Goal: Transaction & Acquisition: Download file/media

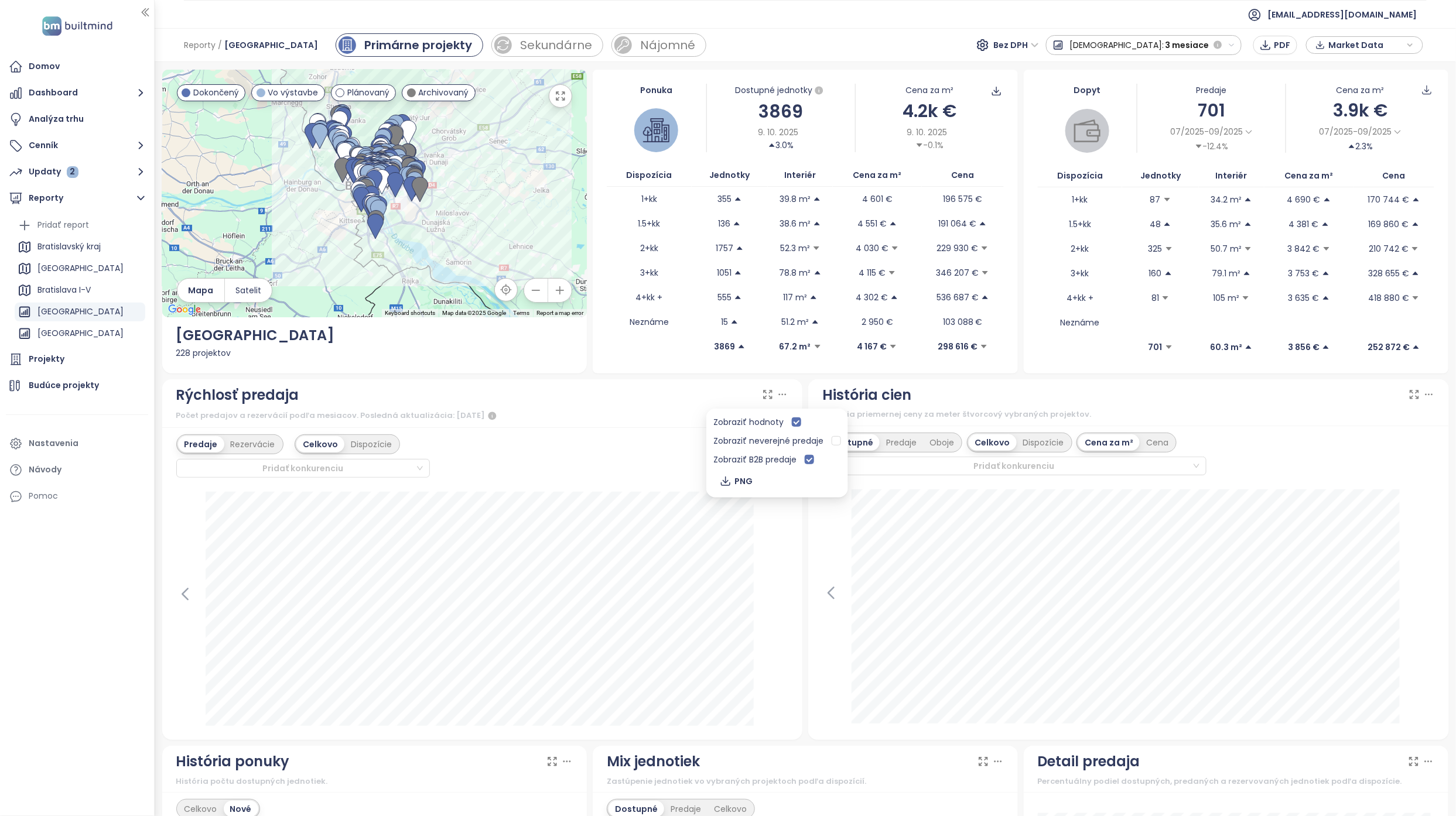
click at [778, 399] on icon at bounding box center [782, 394] width 11 height 11
click at [778, 395] on icon at bounding box center [782, 394] width 11 height 11
click at [780, 579] on div at bounding box center [482, 609] width 613 height 234
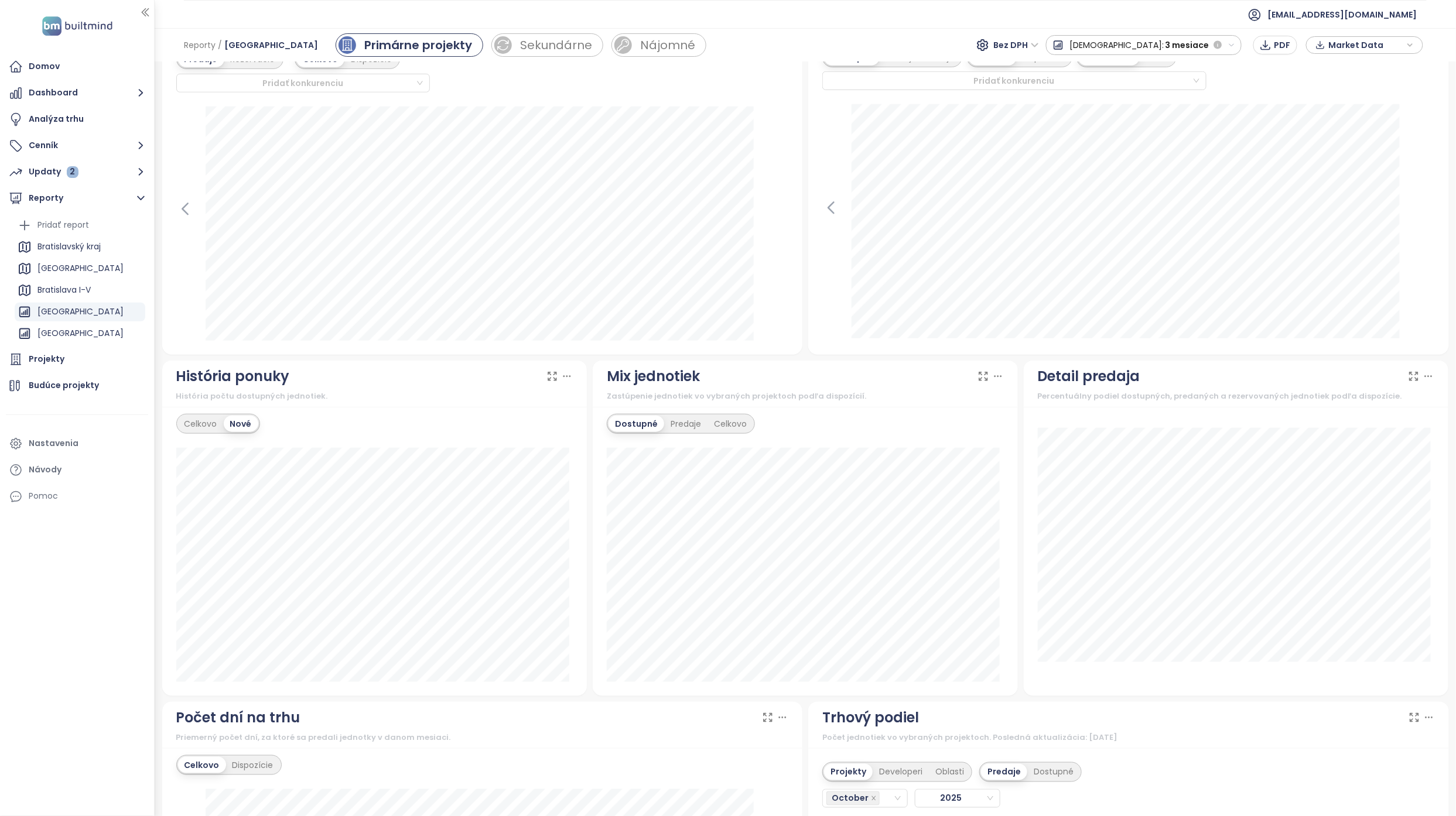
scroll to position [390, 0]
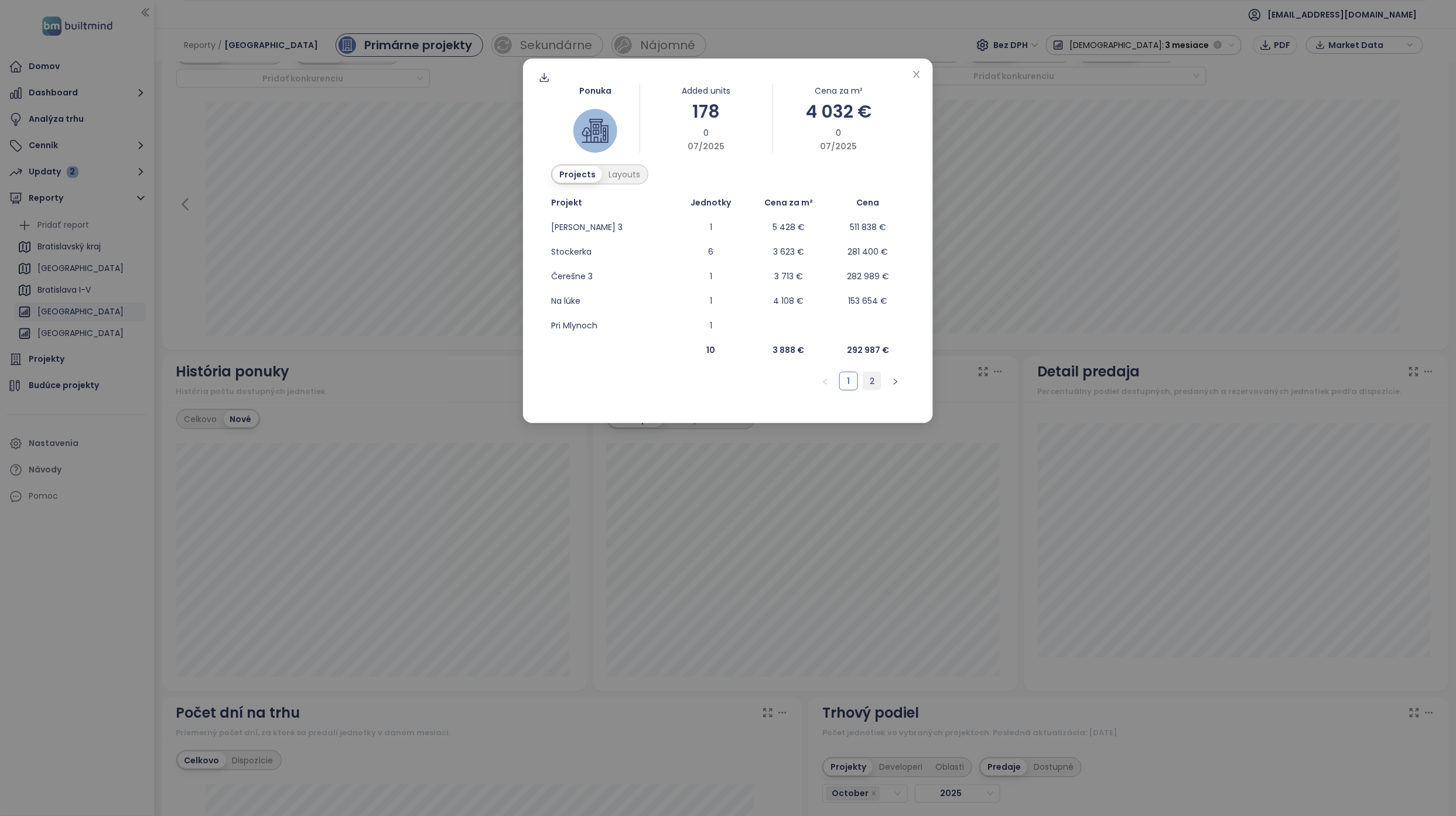
click at [867, 384] on link "2" at bounding box center [872, 380] width 17 height 17
click at [914, 75] on icon "close" at bounding box center [917, 74] width 9 height 9
click at [845, 383] on link "2" at bounding box center [848, 380] width 17 height 17
click at [870, 384] on link "3" at bounding box center [872, 380] width 17 height 17
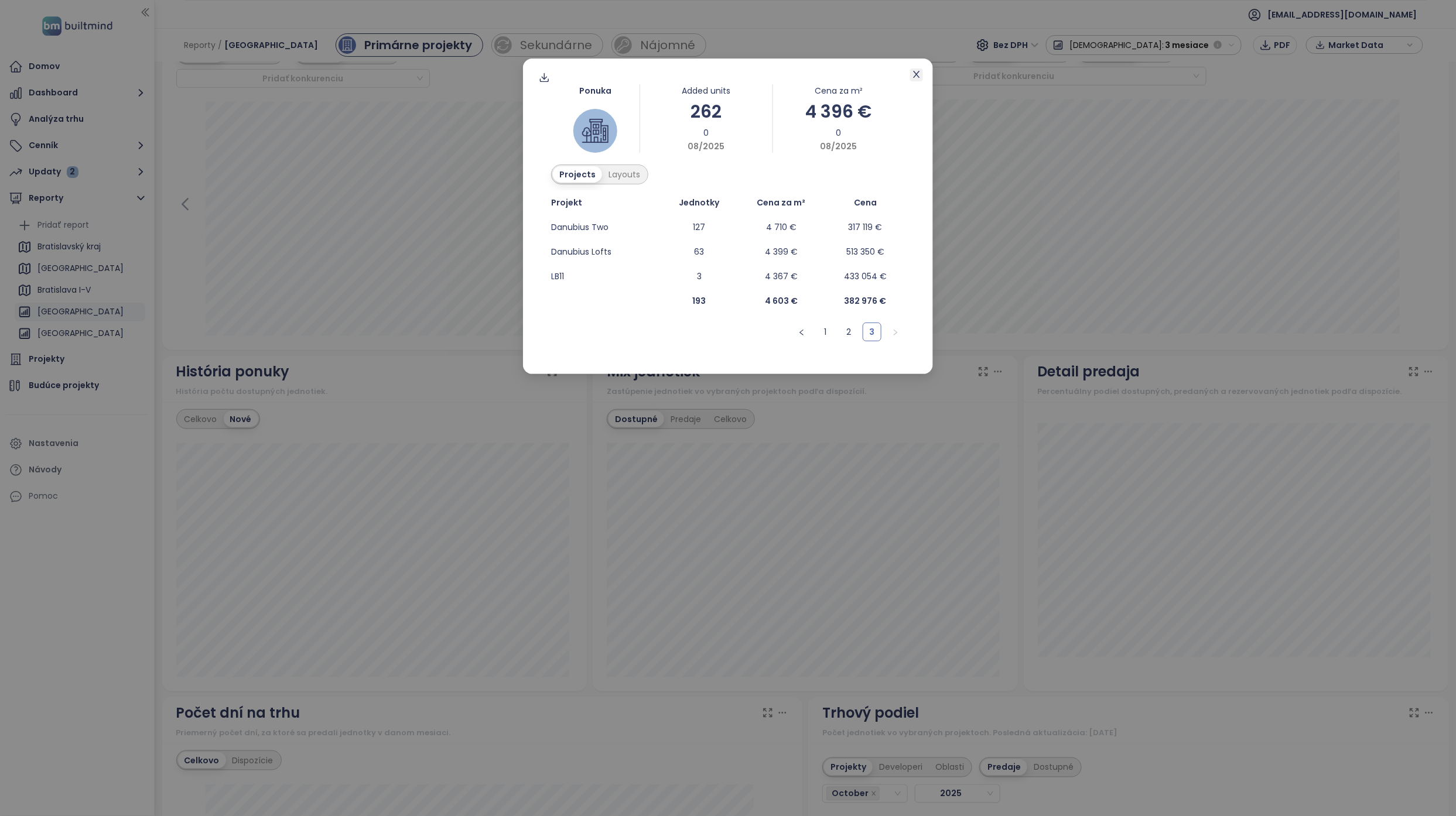
click at [914, 75] on icon "close" at bounding box center [917, 74] width 9 height 9
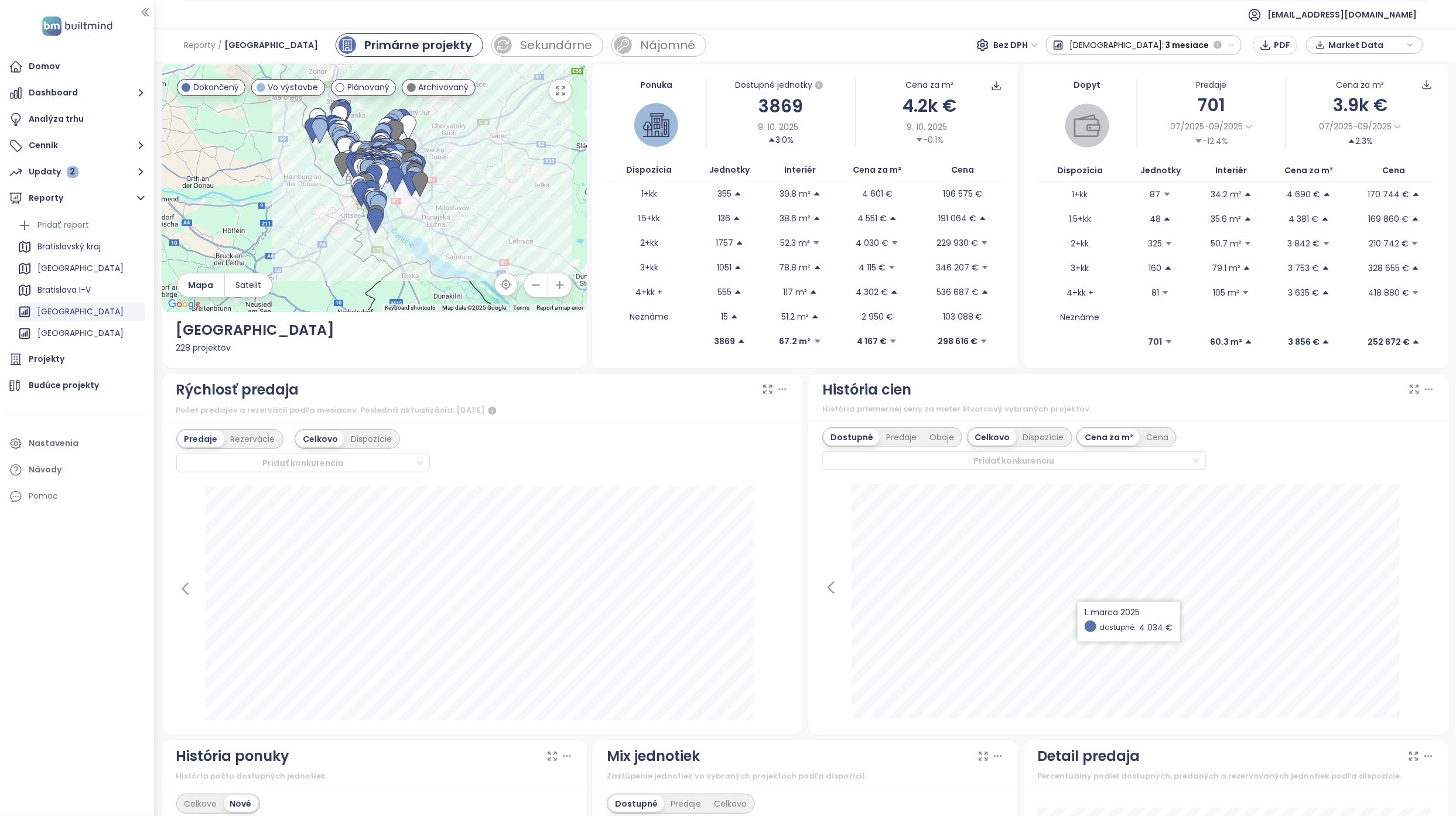
scroll to position [0, 0]
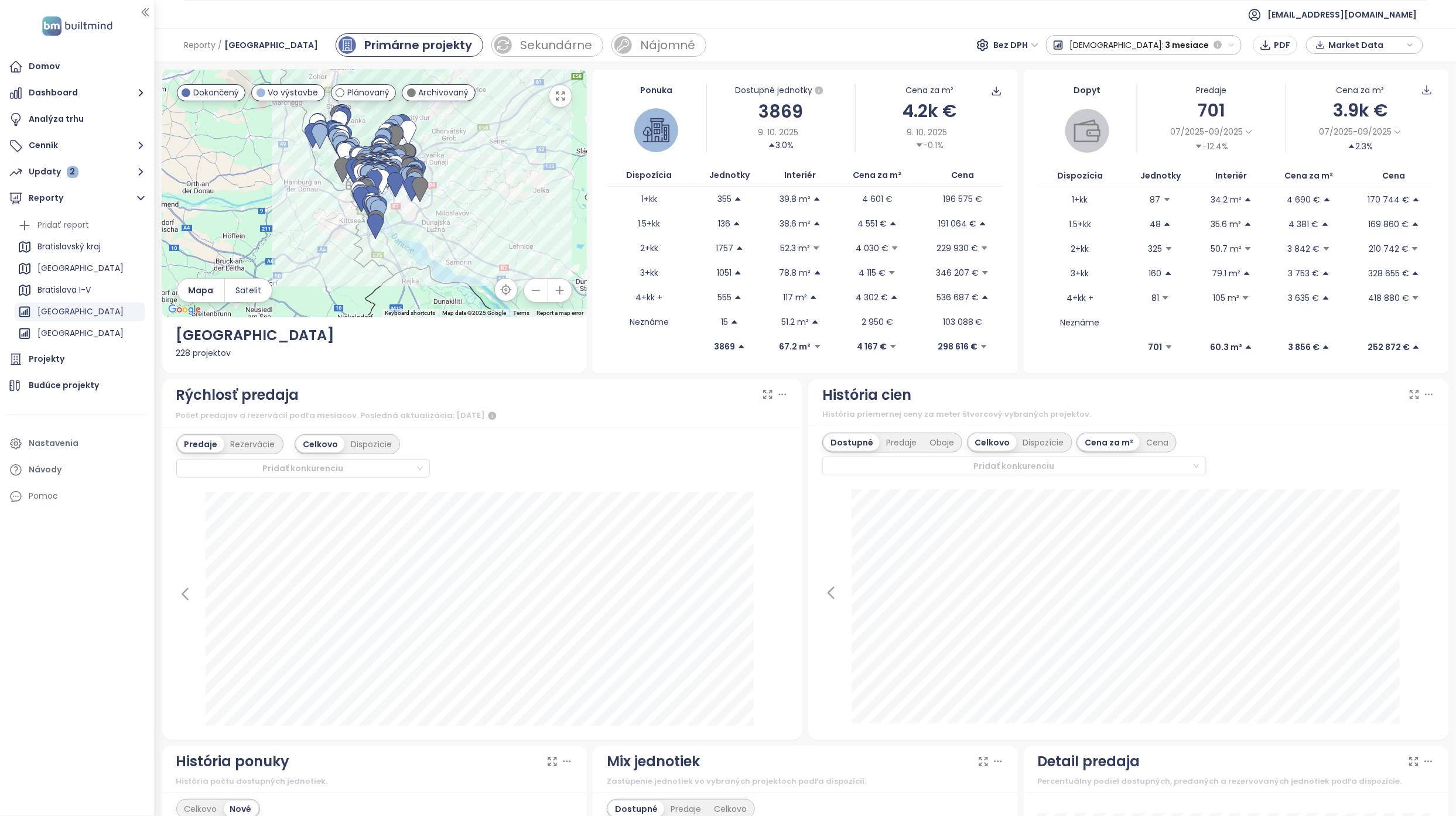
click at [1235, 46] on icon "button" at bounding box center [1232, 46] width 8 height 8
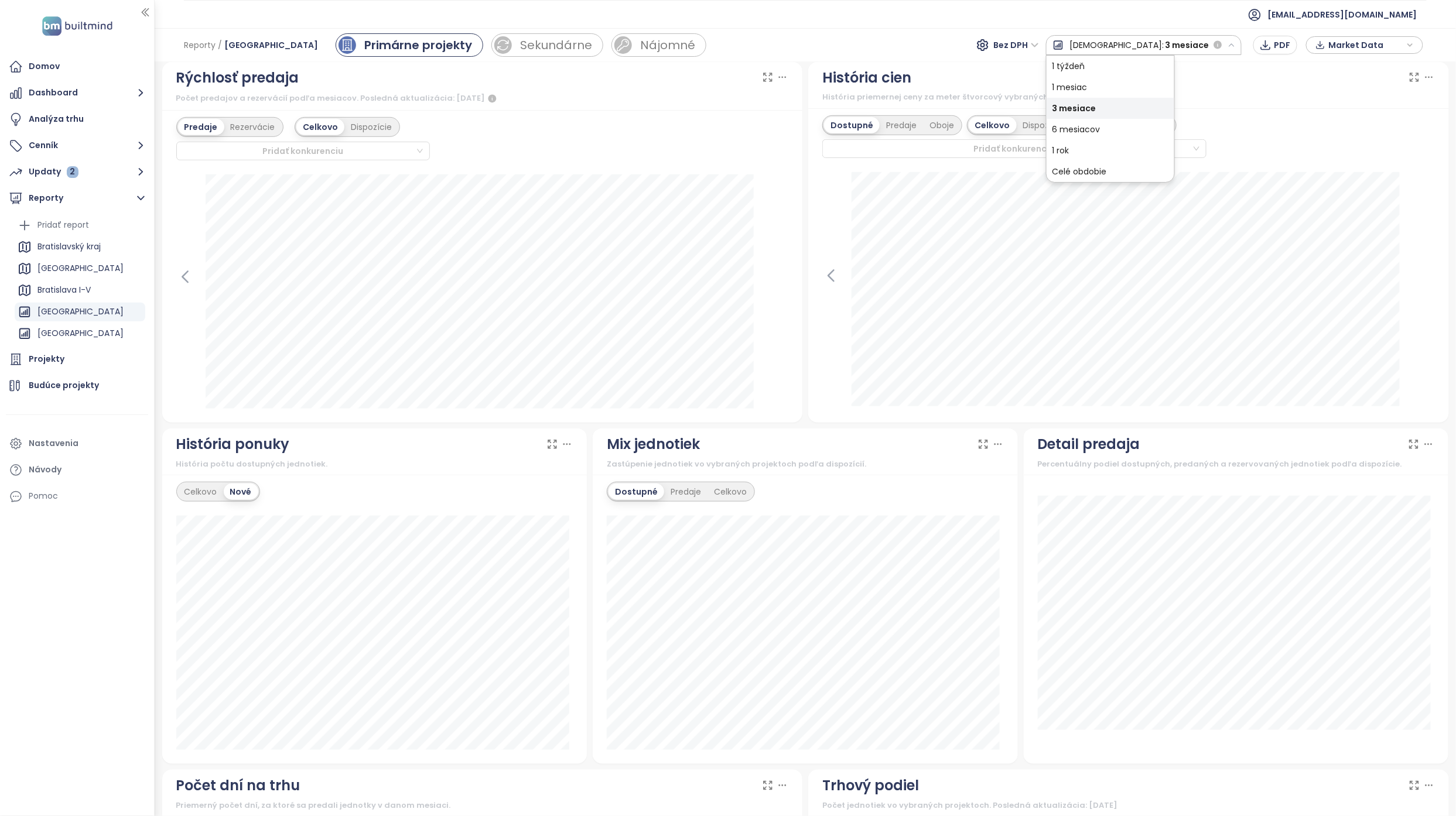
scroll to position [390, 0]
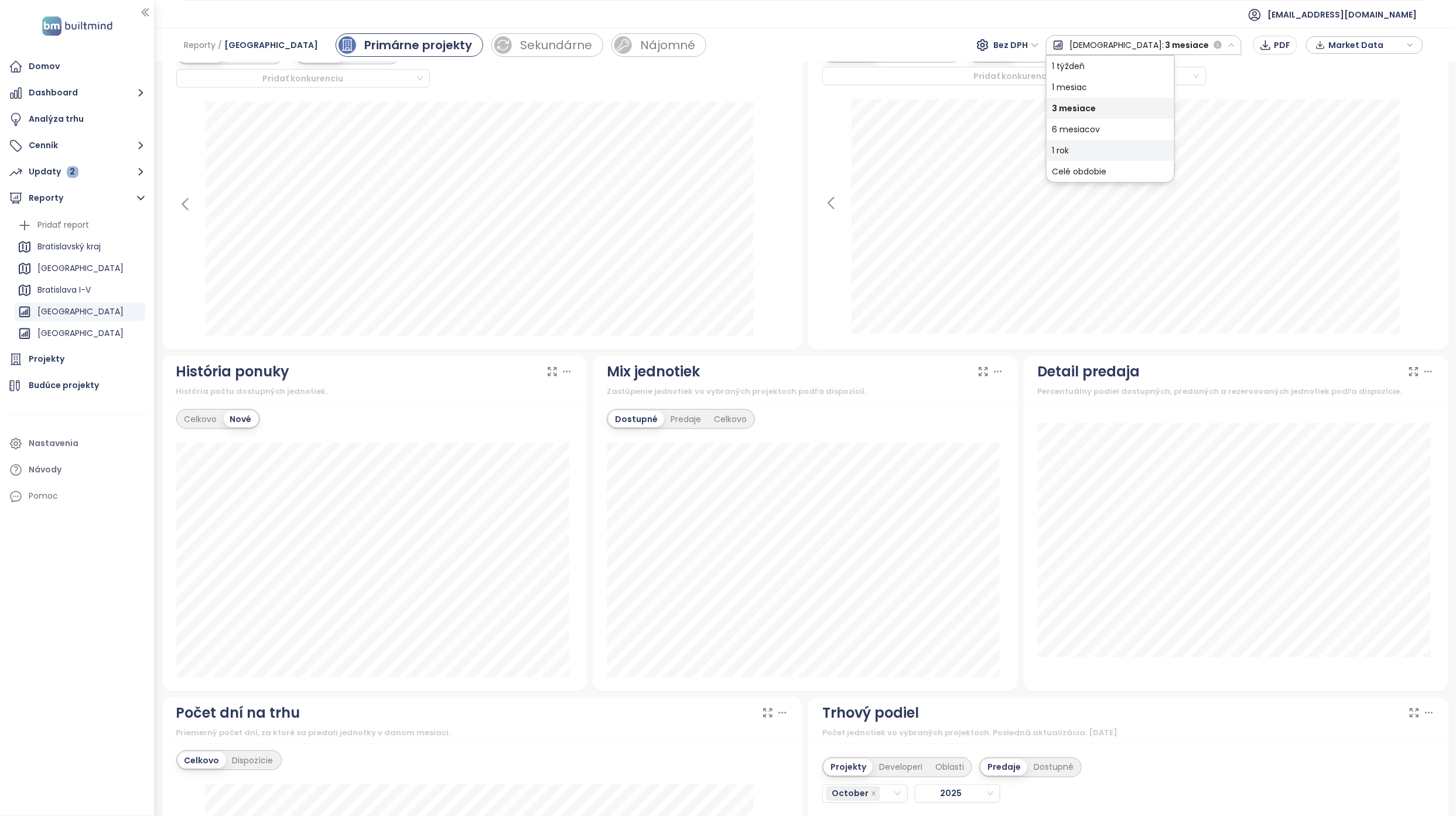
click at [1151, 153] on div "1 rok" at bounding box center [1110, 150] width 128 height 21
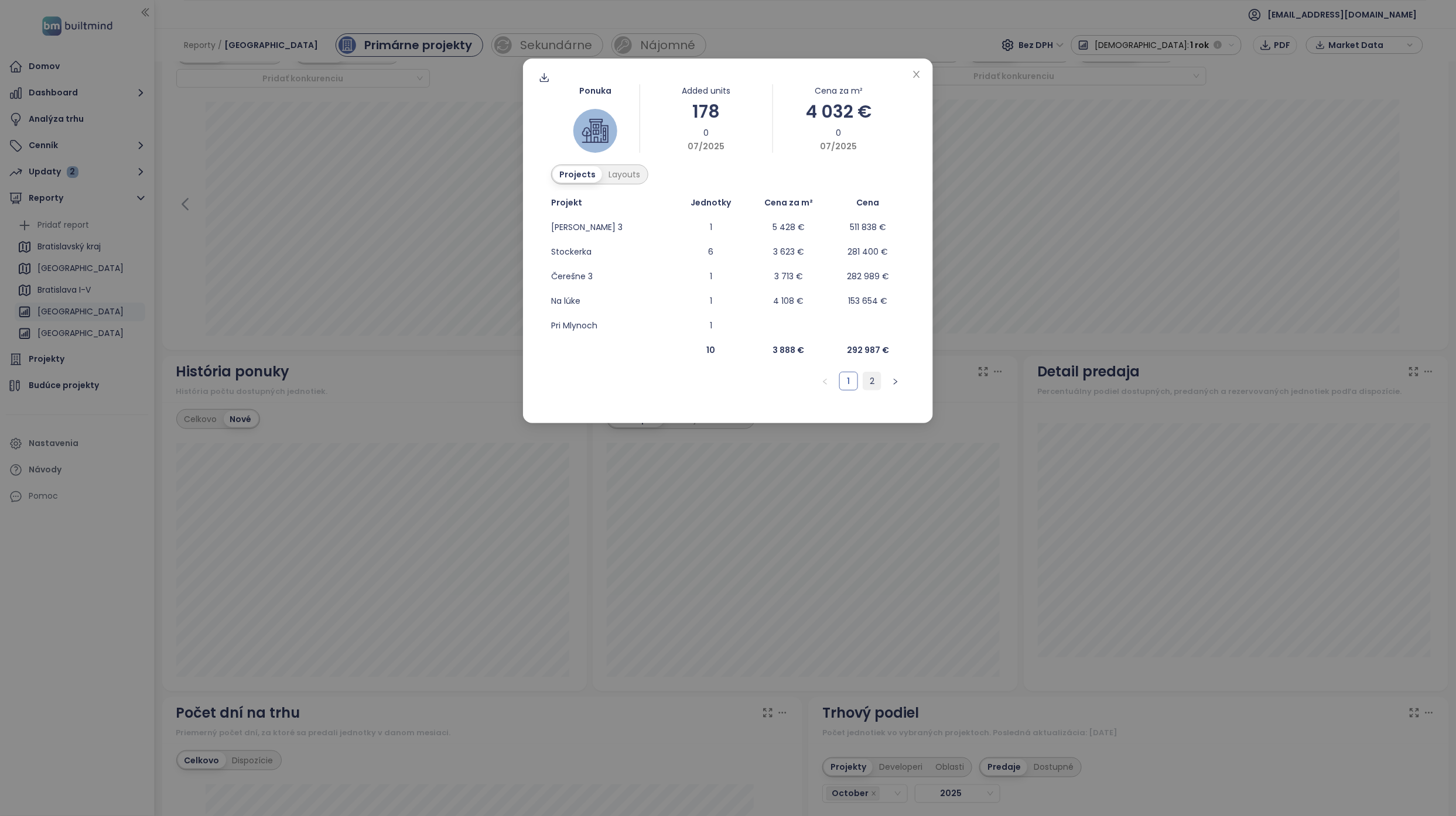
click at [870, 384] on link "2" at bounding box center [872, 380] width 17 height 17
click at [924, 78] on div "Ponuka Added units 178 0 07/2025 Cena za m² 4 032 € 0 07/2025 Projects Layouts …" at bounding box center [728, 241] width 410 height 364
click at [918, 77] on icon "close" at bounding box center [917, 74] width 9 height 9
click at [848, 383] on link "2" at bounding box center [848, 380] width 17 height 17
click at [874, 377] on link "3" at bounding box center [872, 380] width 17 height 17
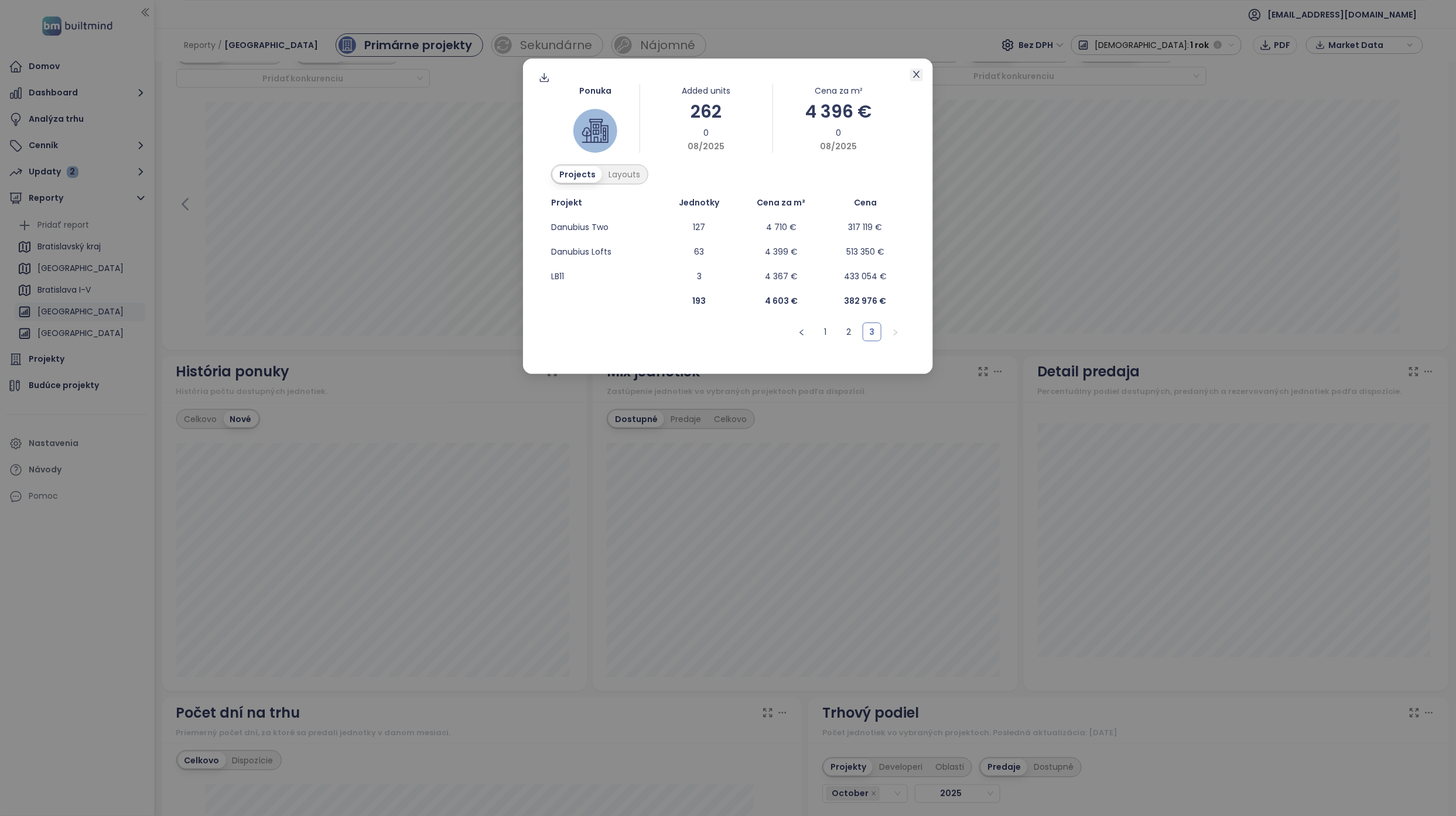
click at [914, 73] on icon "close" at bounding box center [917, 74] width 9 height 9
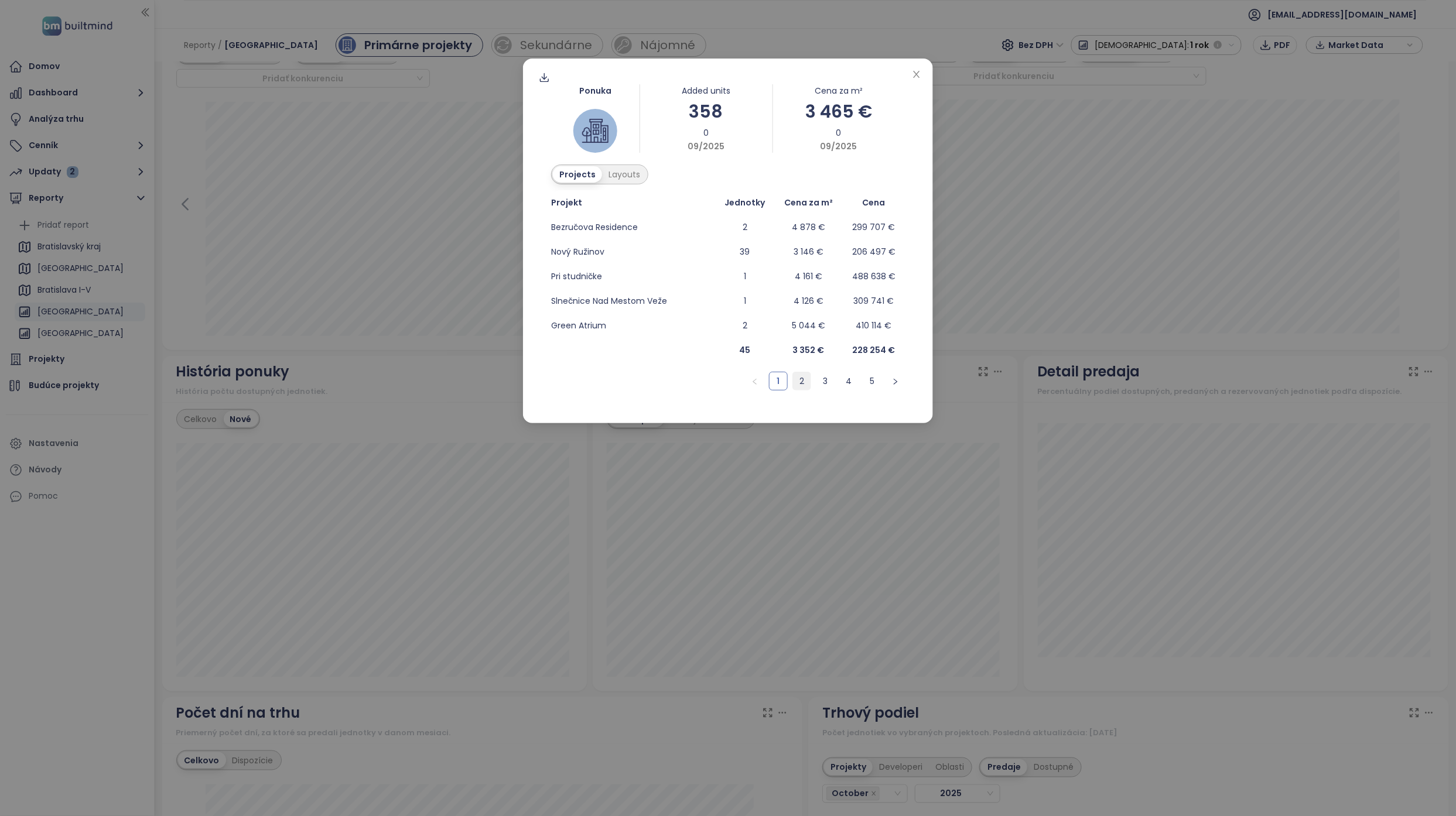
click at [801, 383] on link "2" at bounding box center [801, 380] width 17 height 17
click at [823, 380] on link "3" at bounding box center [825, 380] width 17 height 17
click at [845, 380] on link "4" at bounding box center [848, 380] width 17 height 17
click at [869, 380] on link "5" at bounding box center [872, 380] width 17 height 17
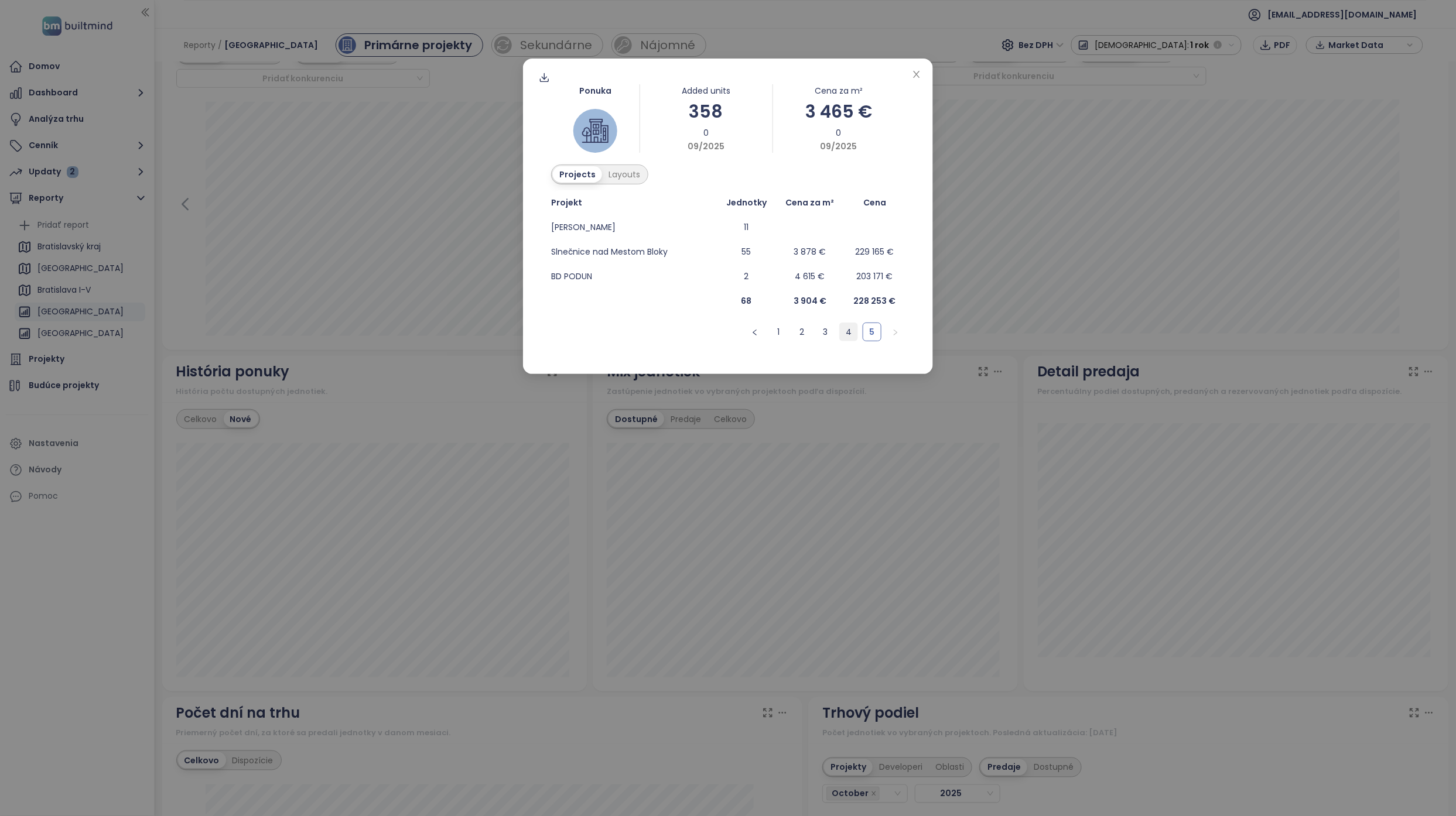
click at [851, 331] on link "4" at bounding box center [848, 332] width 17 height 17
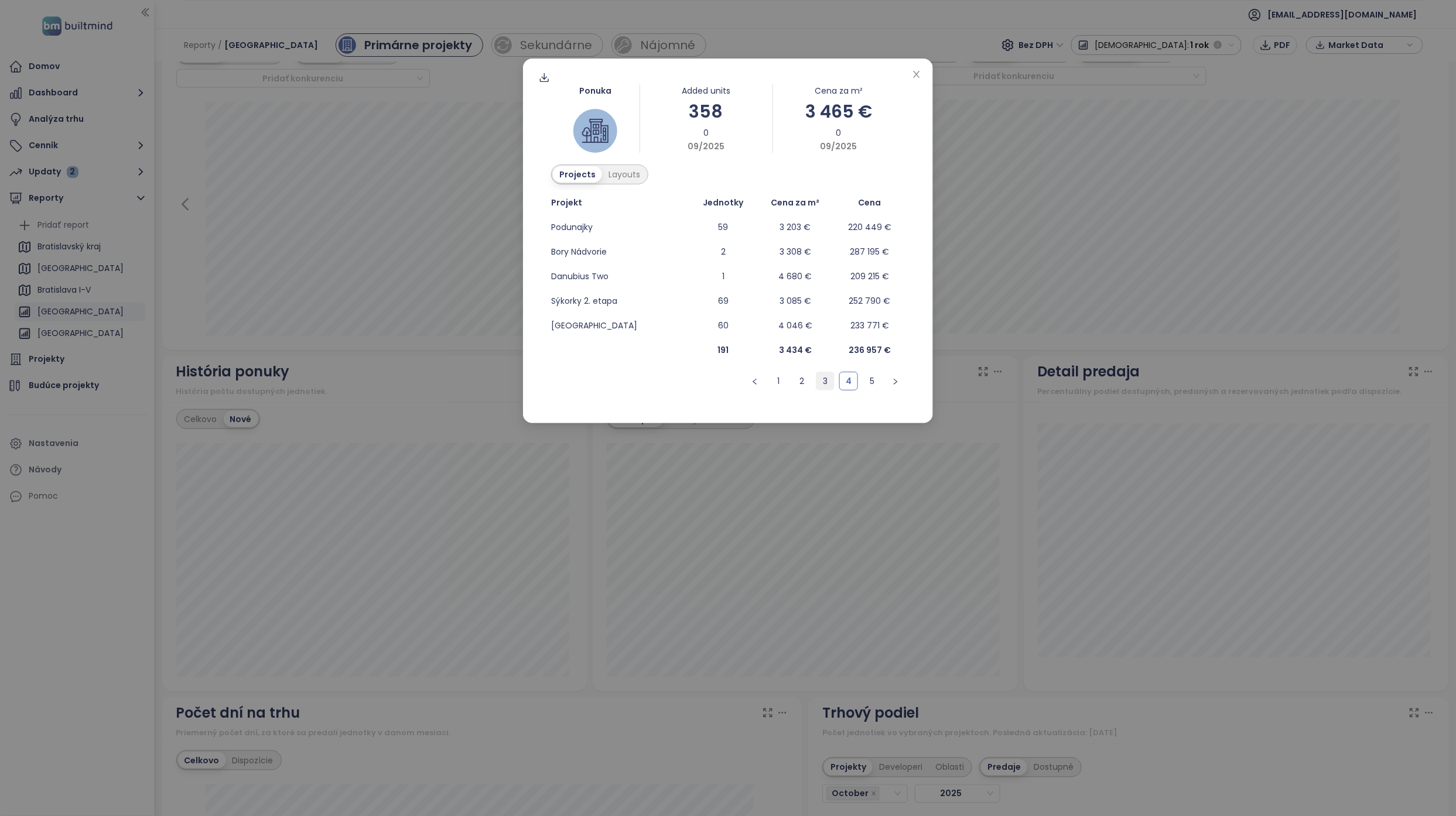
click at [828, 385] on link "3" at bounding box center [825, 380] width 17 height 17
click at [808, 383] on link "2" at bounding box center [801, 380] width 17 height 17
click at [779, 380] on link "1" at bounding box center [778, 380] width 17 height 17
click at [720, 438] on div "Ponuka Added units 358 0 09/2025 Cena za m² 3 465 € 0 09/2025 Projects Layouts …" at bounding box center [728, 408] width 1456 height 816
click at [848, 386] on link "2" at bounding box center [848, 380] width 17 height 17
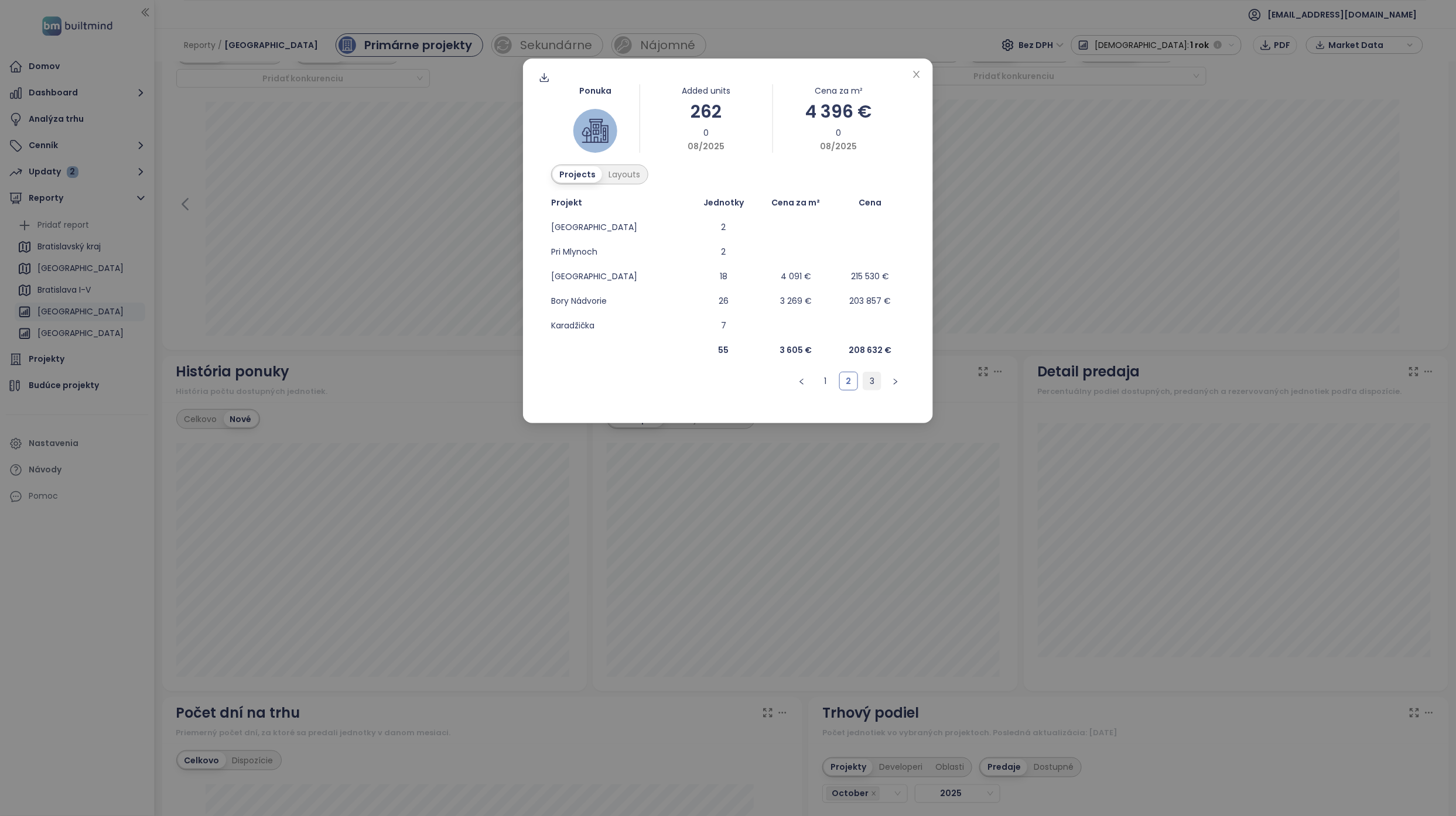
click at [867, 382] on link "3" at bounding box center [872, 380] width 17 height 17
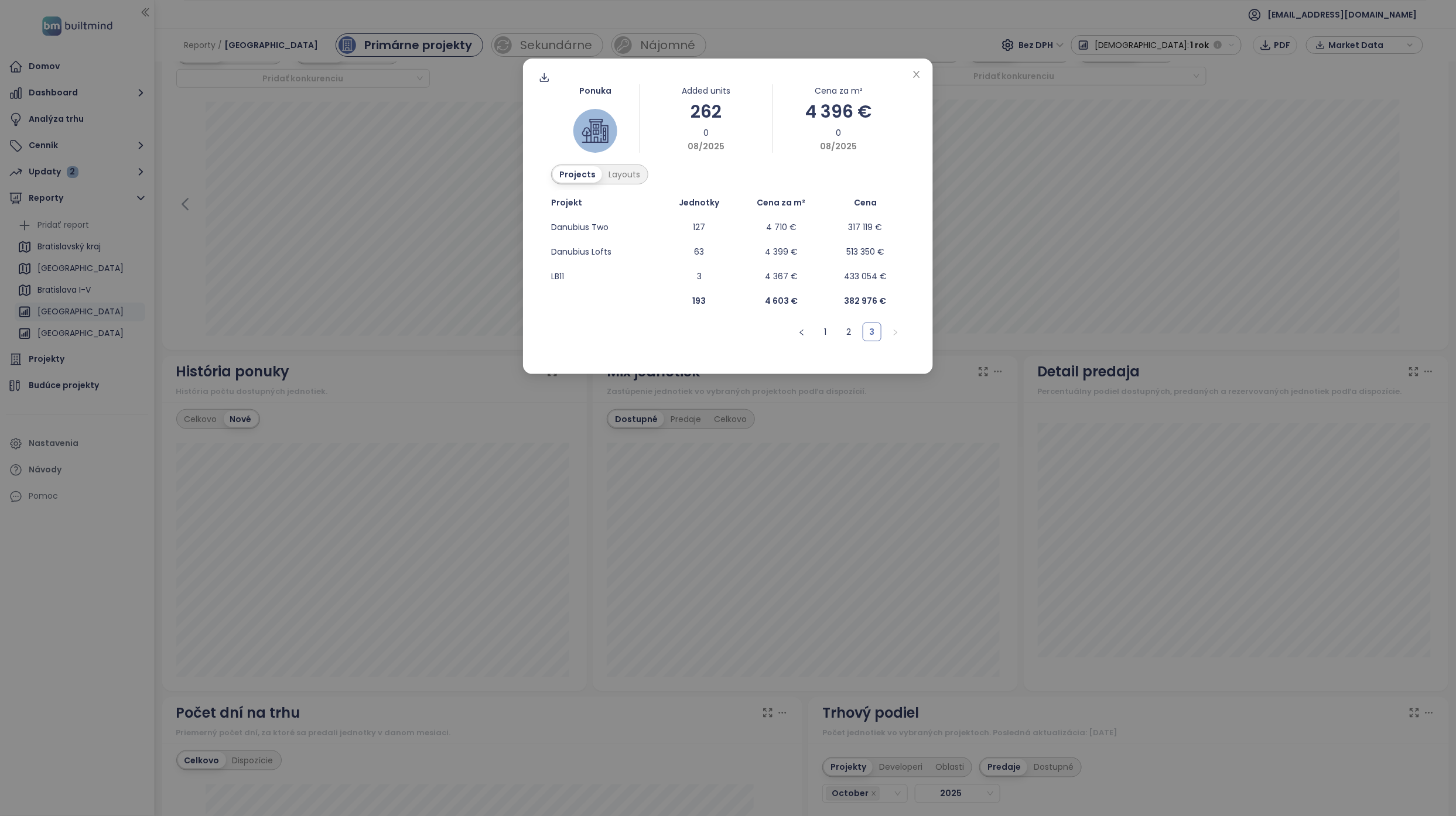
click at [554, 502] on div "Ponuka Added units 262 0 08/2025 Cena za m² 4 396 € 0 08/2025 Projects Layouts …" at bounding box center [728, 408] width 1456 height 816
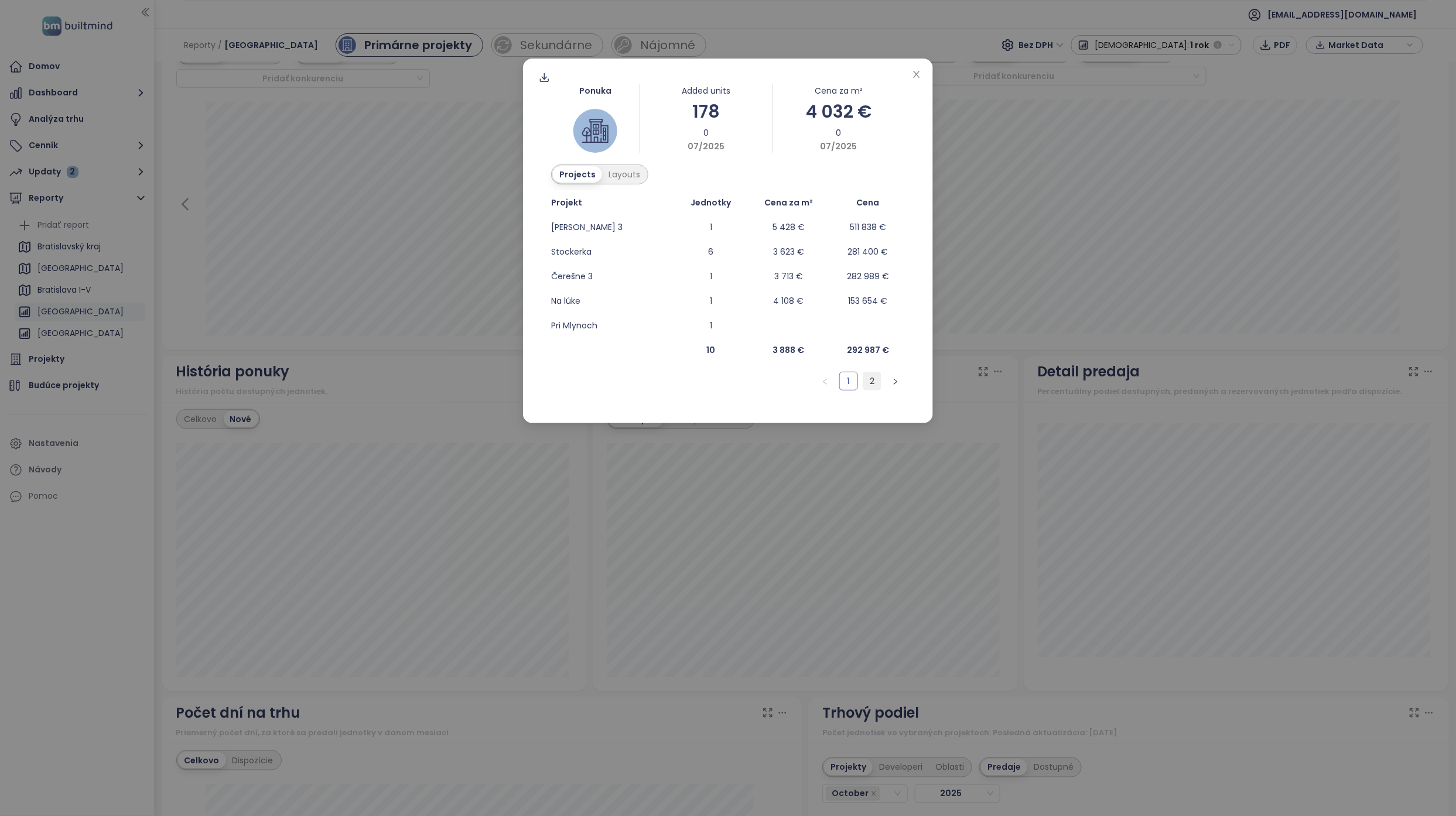
click at [872, 383] on link "2" at bounding box center [872, 380] width 17 height 17
click at [818, 527] on div "Ponuka Added units 178 0 07/2025 Cena za m² 4 032 € 0 07/2025 Projects Layouts …" at bounding box center [728, 408] width 1456 height 816
click at [867, 377] on link "2" at bounding box center [872, 380] width 17 height 17
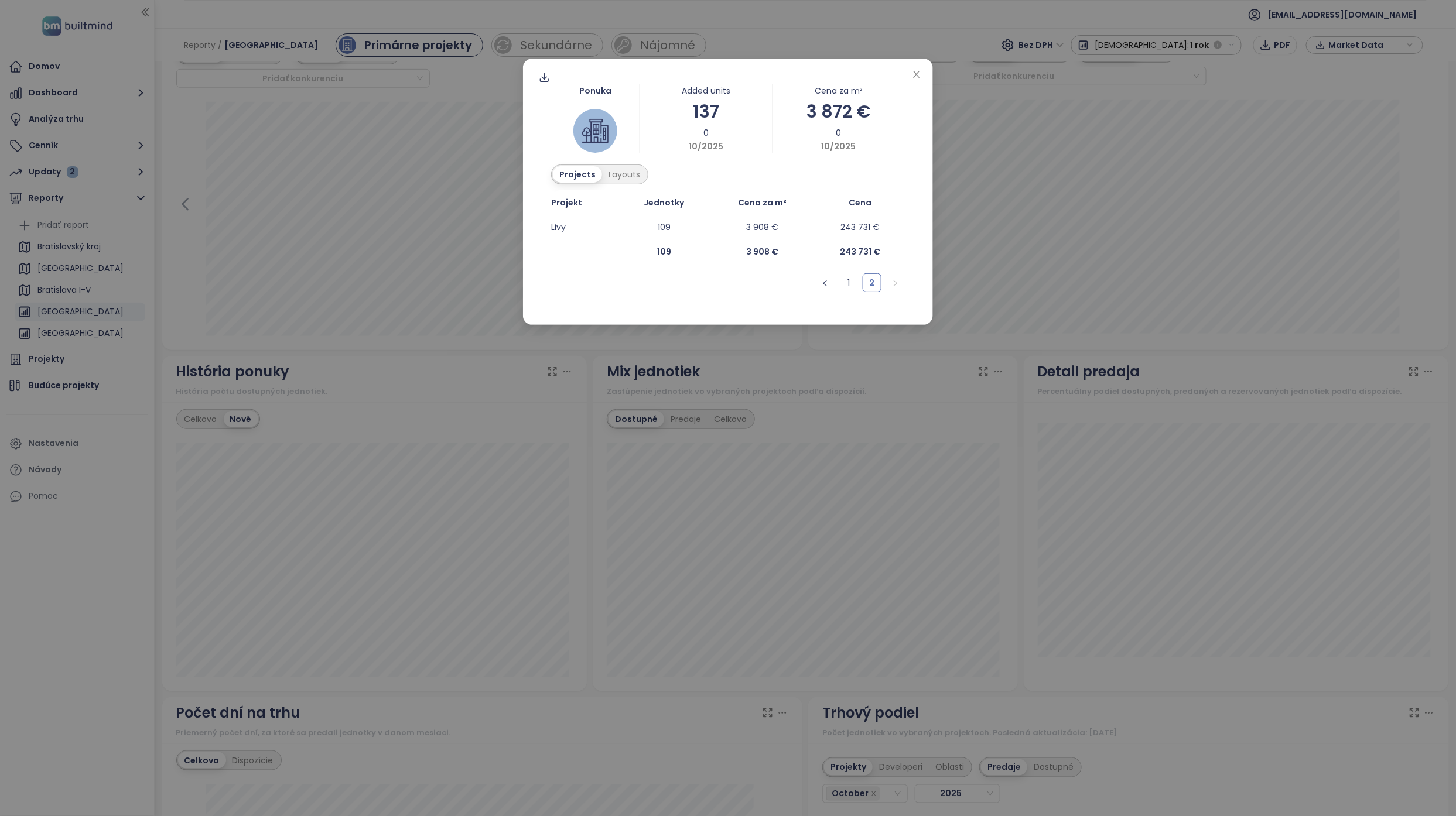
click at [1056, 282] on div "Ponuka Added units 137 0 10/2025 Cena za m² 3 872 € 0 10/2025 Projects Layouts …" at bounding box center [728, 408] width 1456 height 816
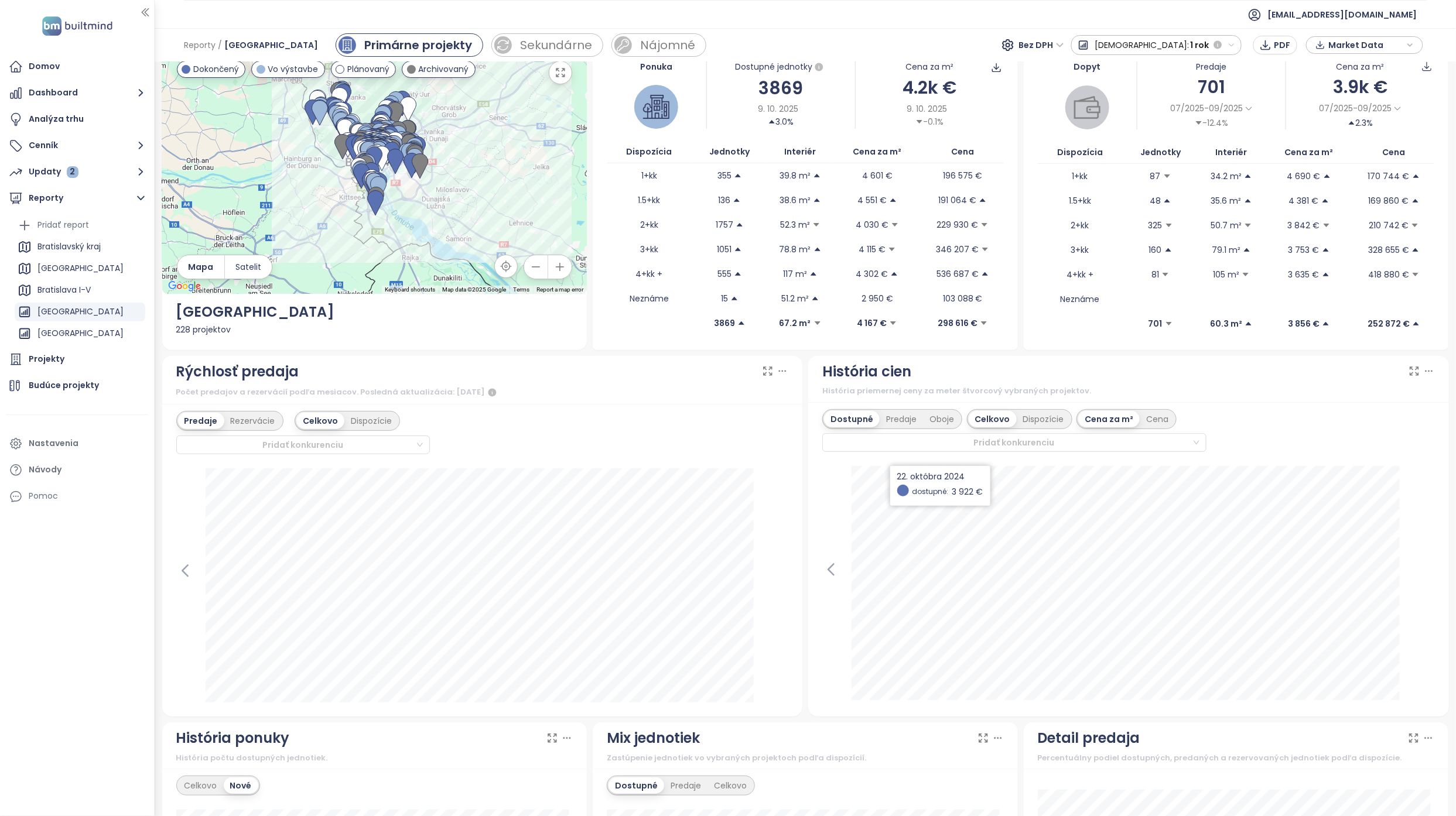
scroll to position [0, 0]
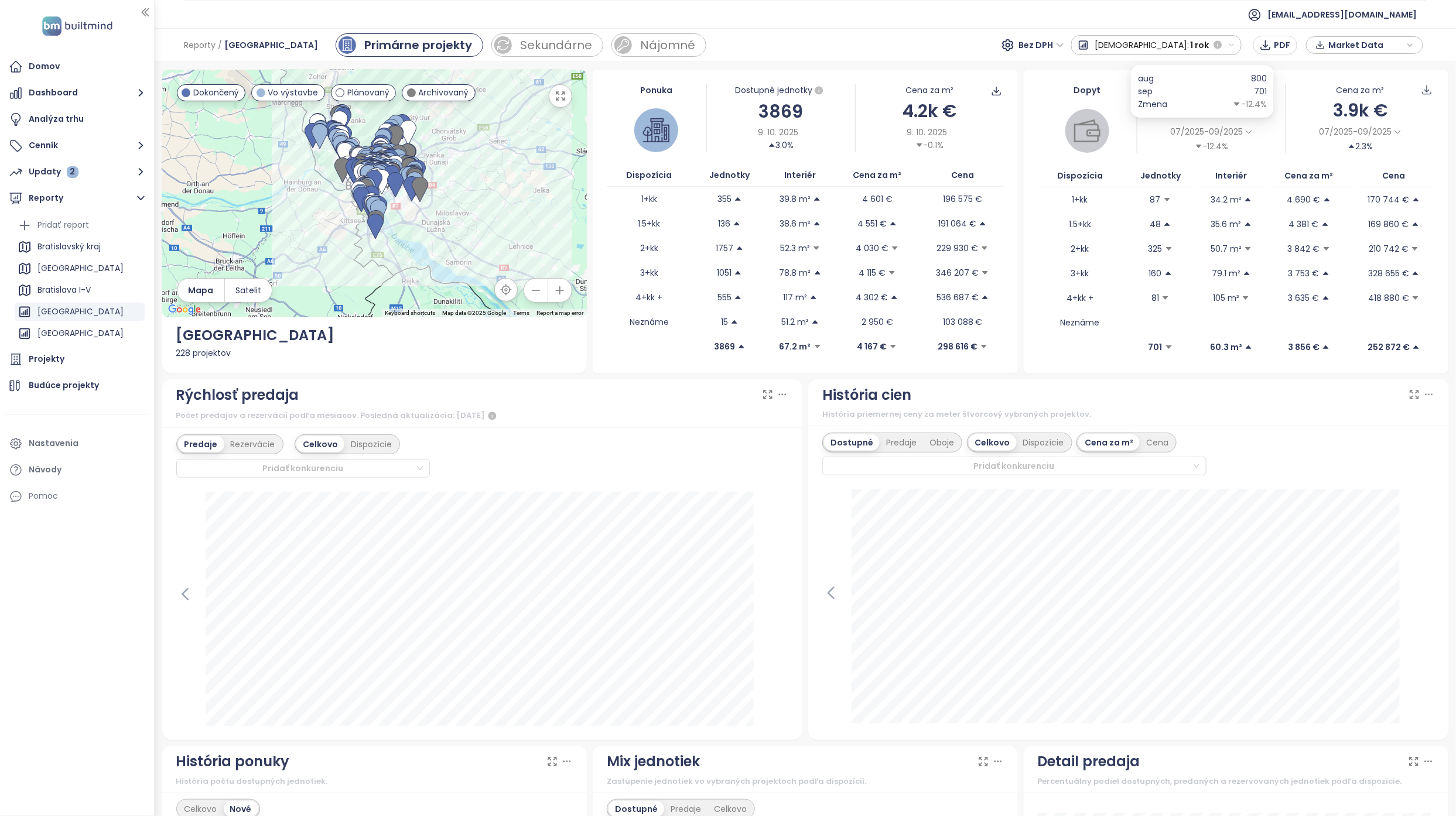
click at [1246, 132] on icon at bounding box center [1249, 131] width 6 height 4
click at [1205, 178] on div "6 mesiacov" at bounding box center [1198, 180] width 60 height 16
click at [1424, 159] on span "Dáta ako XLSX" at bounding box center [1413, 159] width 63 height 13
click at [1007, 36] on div "Reporty / [GEOGRAPHIC_DATA] Primárne projekty Sekundárne Nájomné Bez DPH Predaj…" at bounding box center [806, 45] width 1302 height 34
click at [1064, 38] on span "Bez DPH" at bounding box center [1041, 45] width 45 height 17
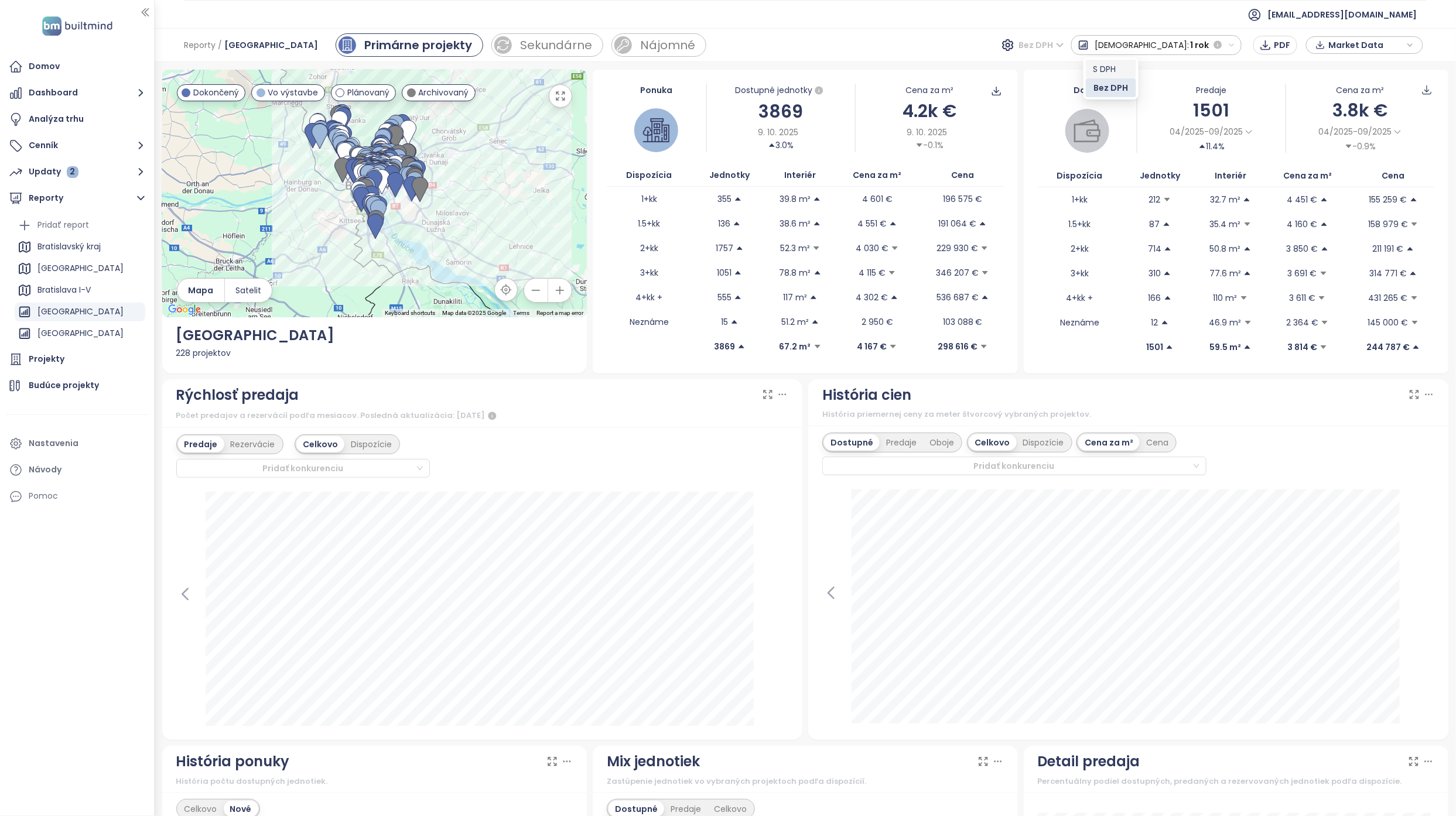
click at [1115, 71] on div "S DPH" at bounding box center [1111, 69] width 36 height 13
click at [1416, 160] on span "Dáta ako XLSX" at bounding box center [1413, 159] width 63 height 13
